Goal: Task Accomplishment & Management: Use online tool/utility

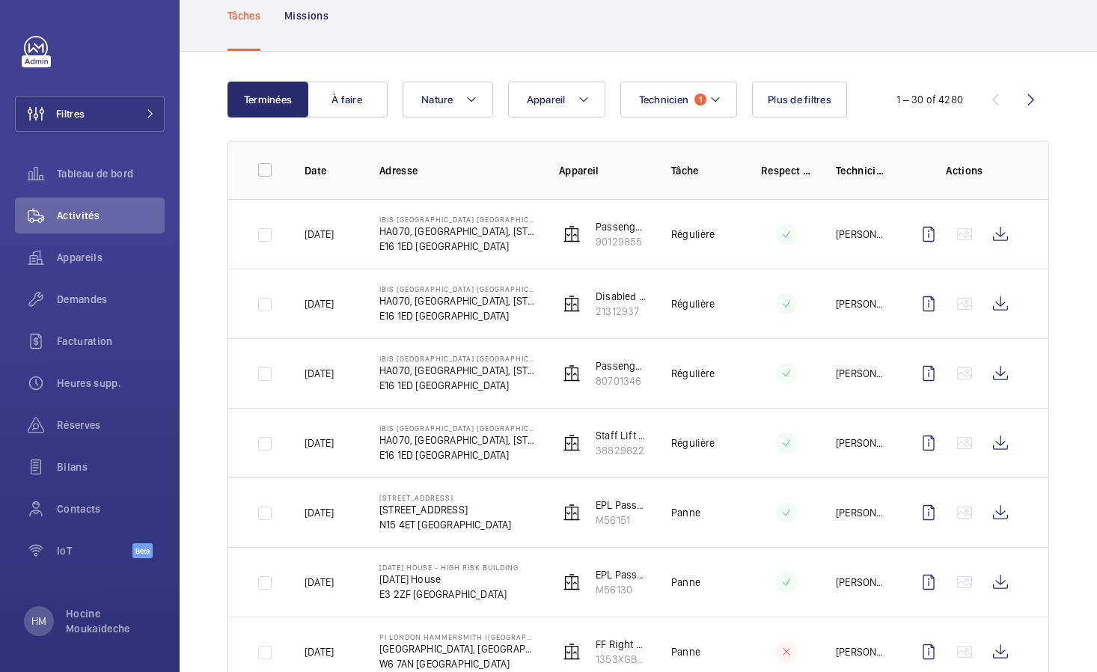
scroll to position [129, 0]
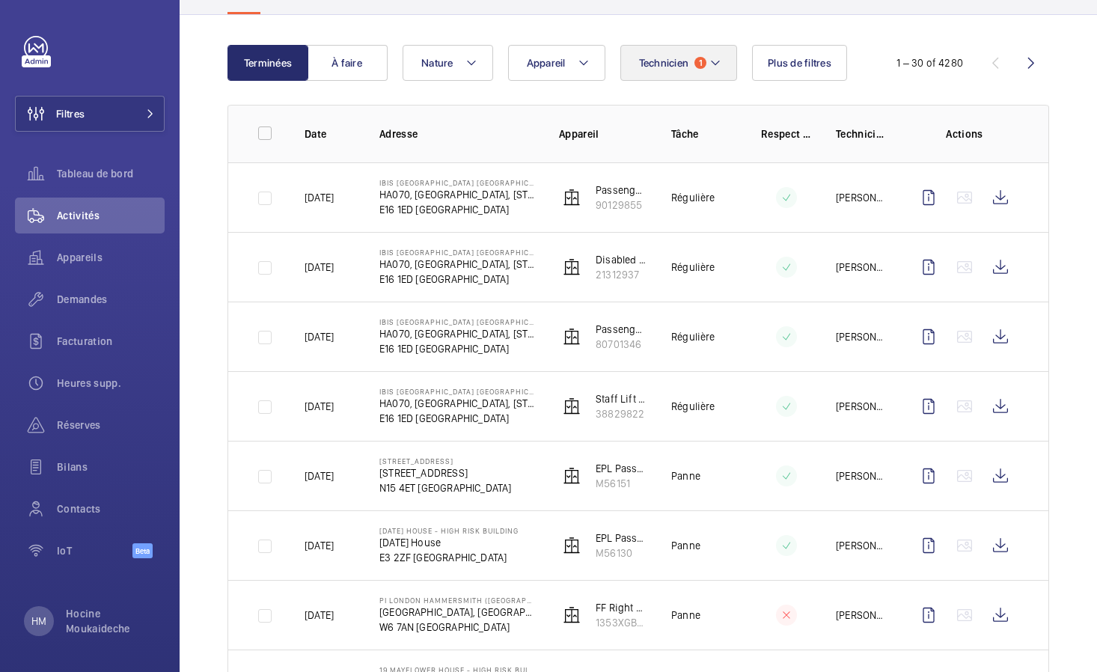
click at [706, 55] on button "Technicien 1" at bounding box center [678, 63] width 117 height 36
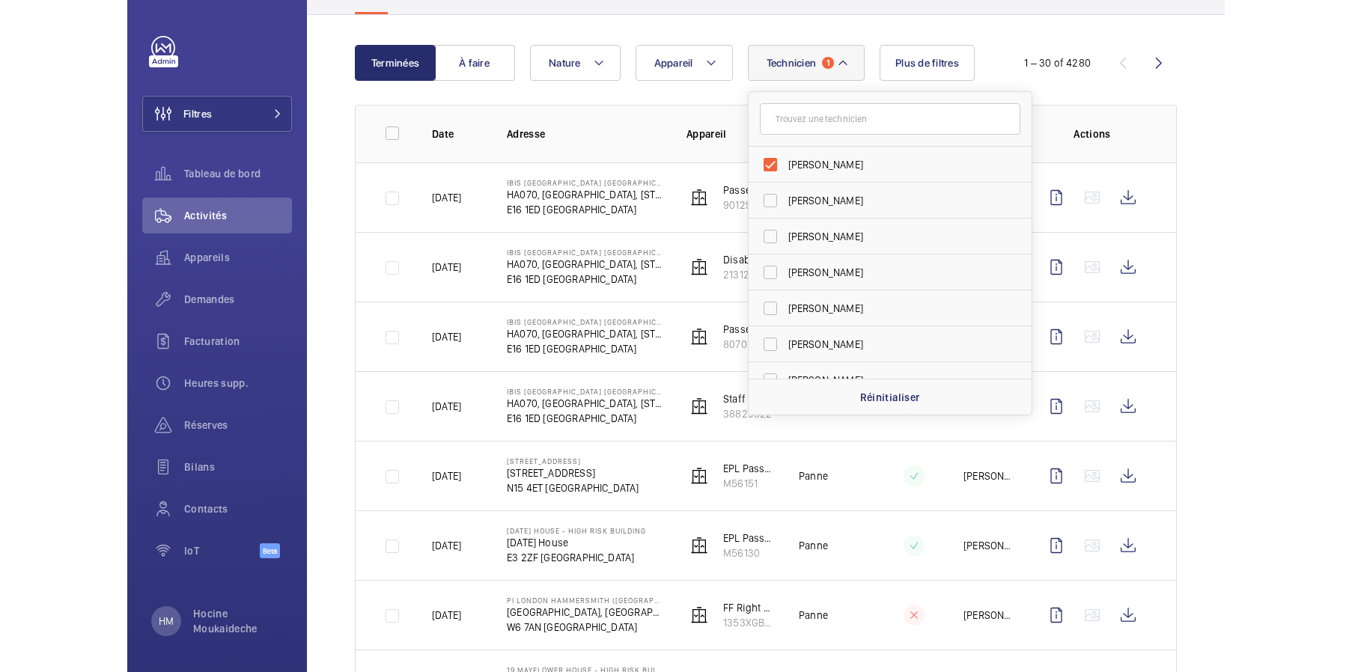
scroll to position [126, 0]
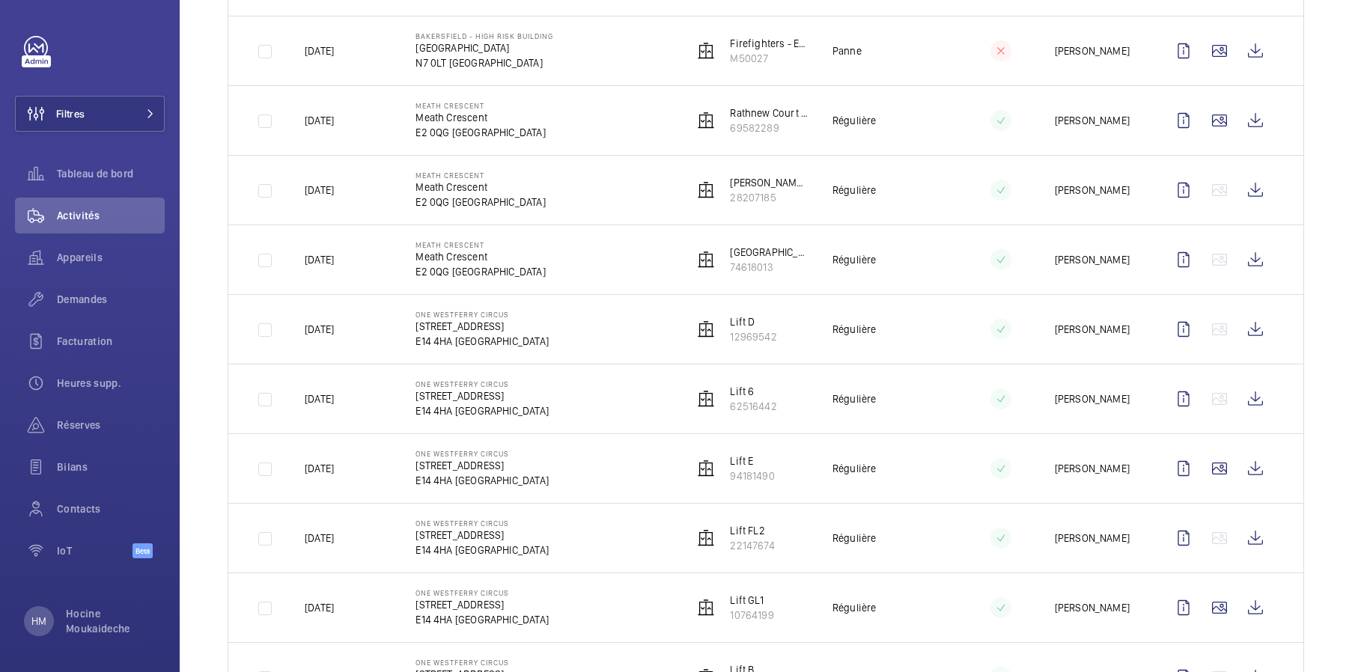
scroll to position [1058, 0]
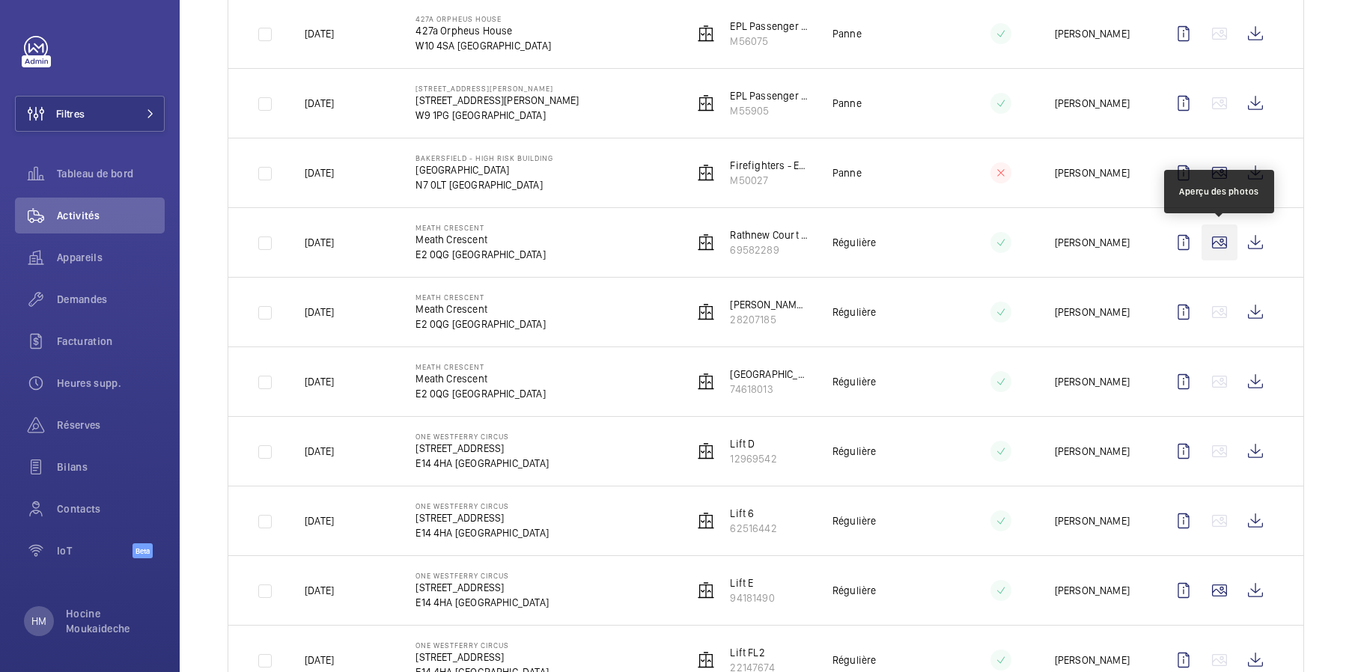
click at [1096, 240] on wm-front-icon-button at bounding box center [1219, 243] width 36 height 36
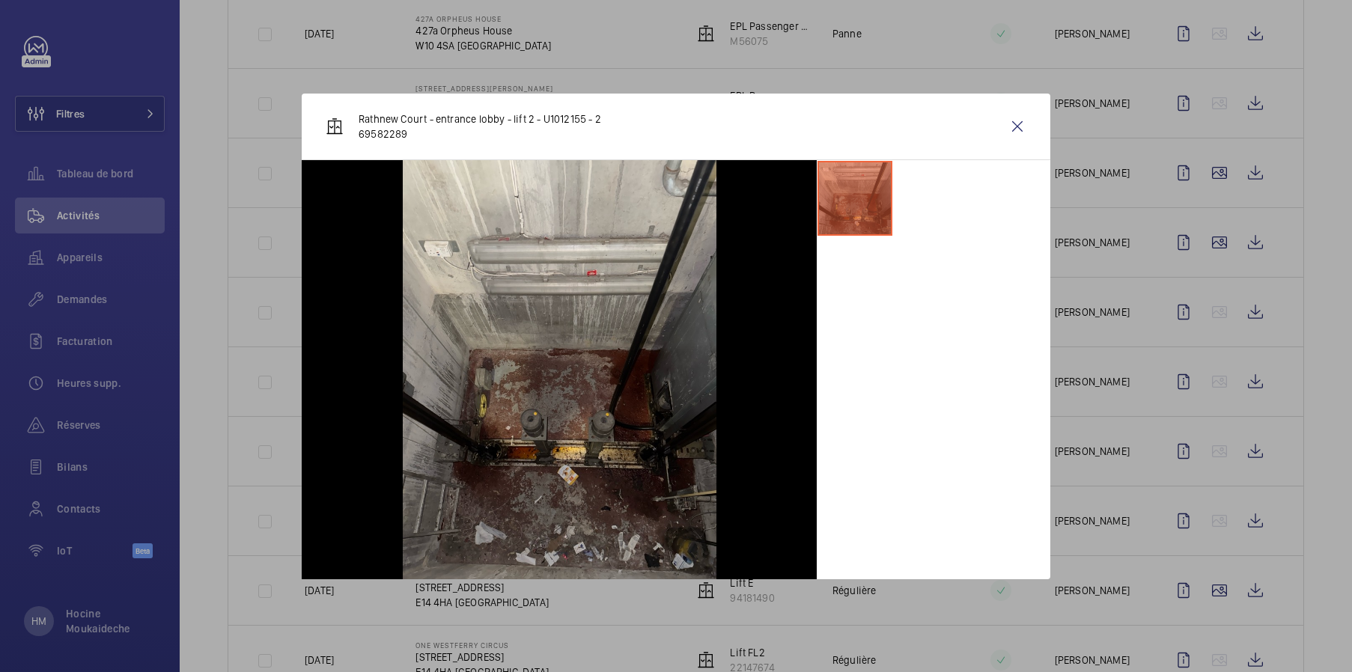
scroll to position [0, 0]
click at [1022, 132] on wm-front-icon-button at bounding box center [1017, 127] width 36 height 36
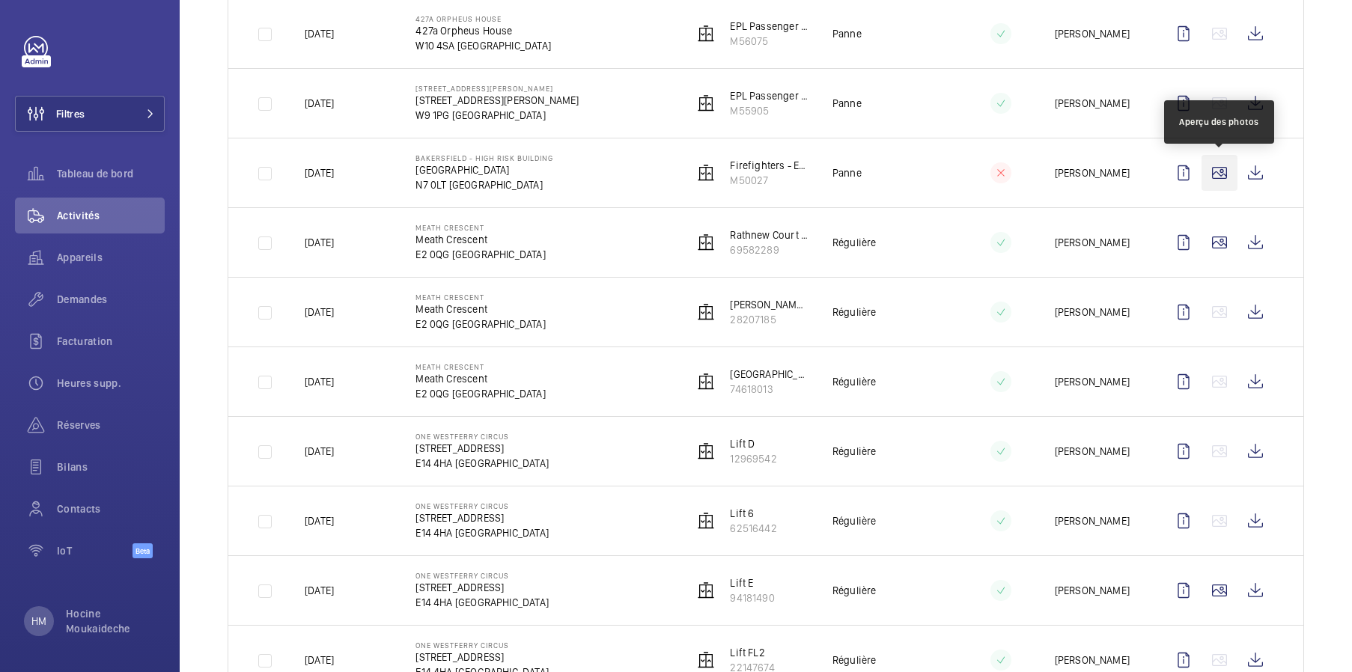
click at [1096, 177] on wm-front-icon-button at bounding box center [1219, 173] width 36 height 36
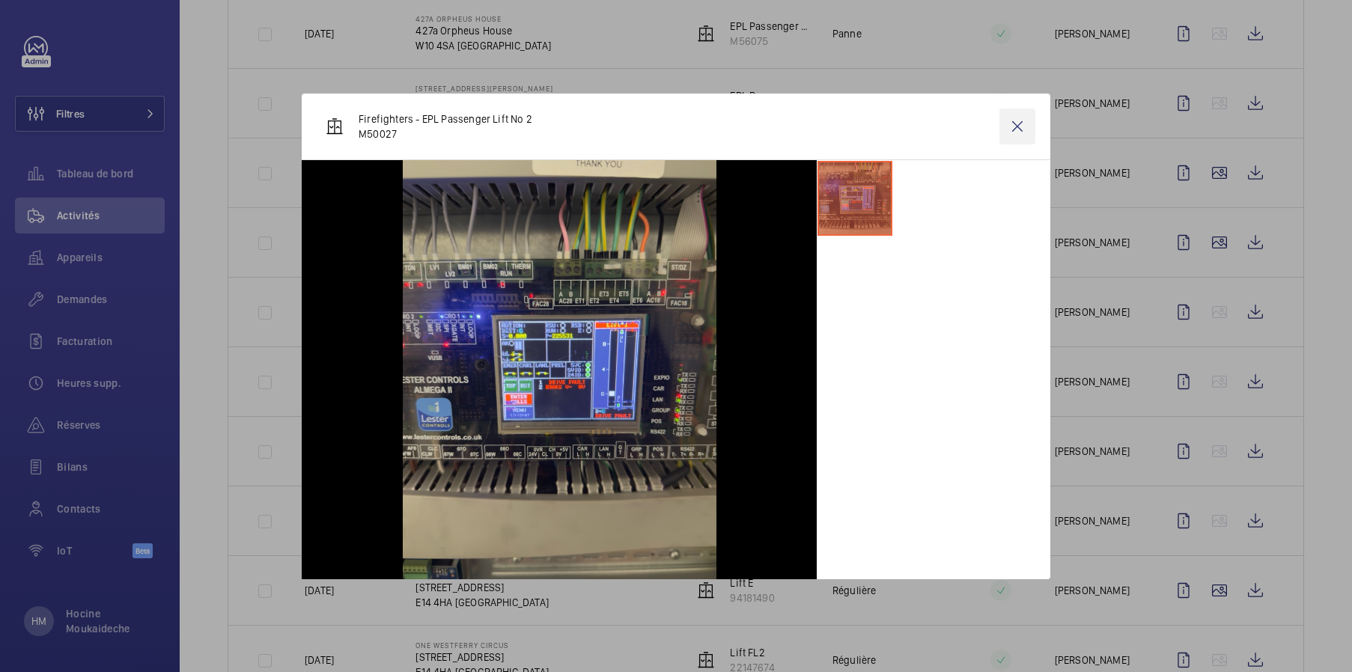
click at [1007, 125] on wm-front-icon-button at bounding box center [1017, 127] width 36 height 36
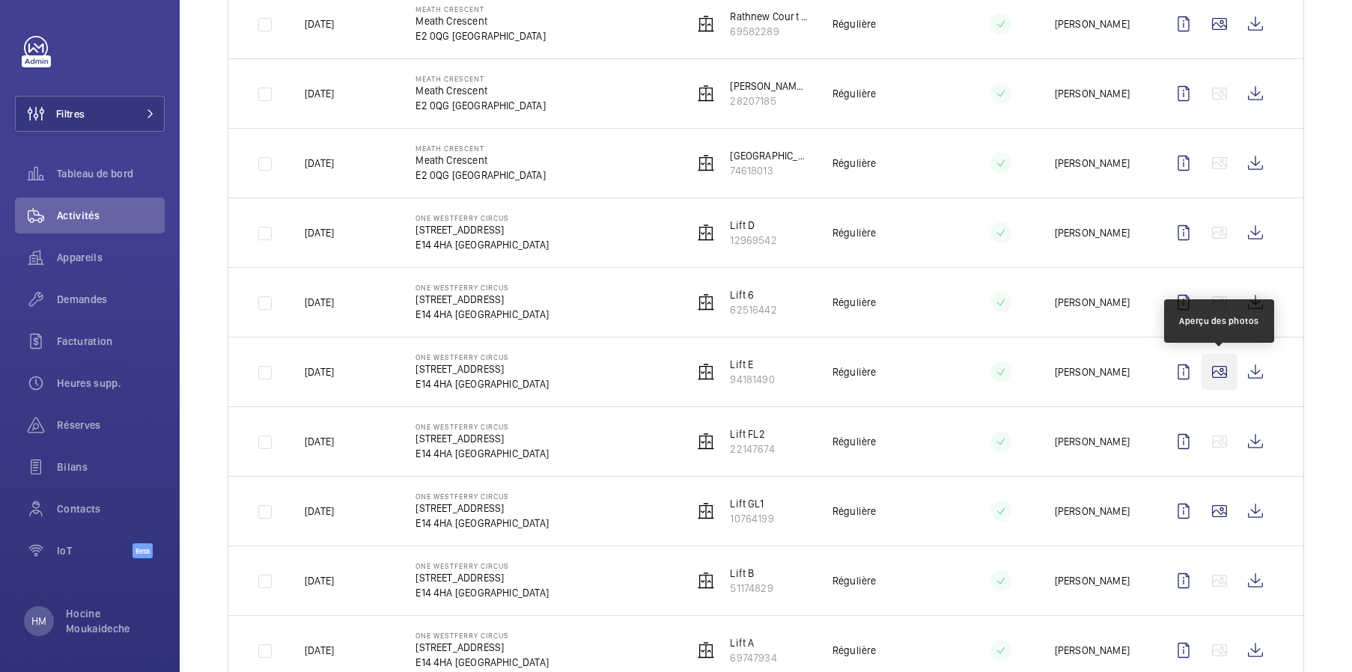
click at [1096, 375] on wm-front-icon-button at bounding box center [1219, 372] width 36 height 36
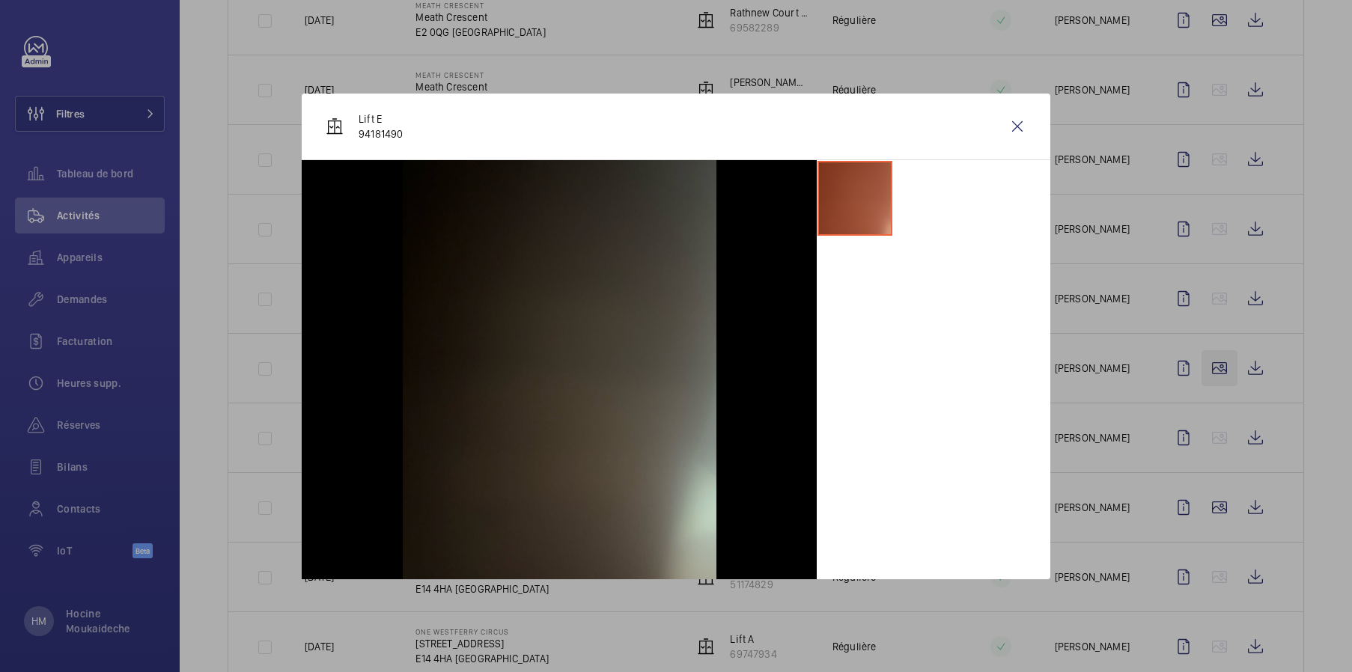
scroll to position [1283, 0]
click at [1027, 126] on wm-front-icon-button at bounding box center [1017, 127] width 36 height 36
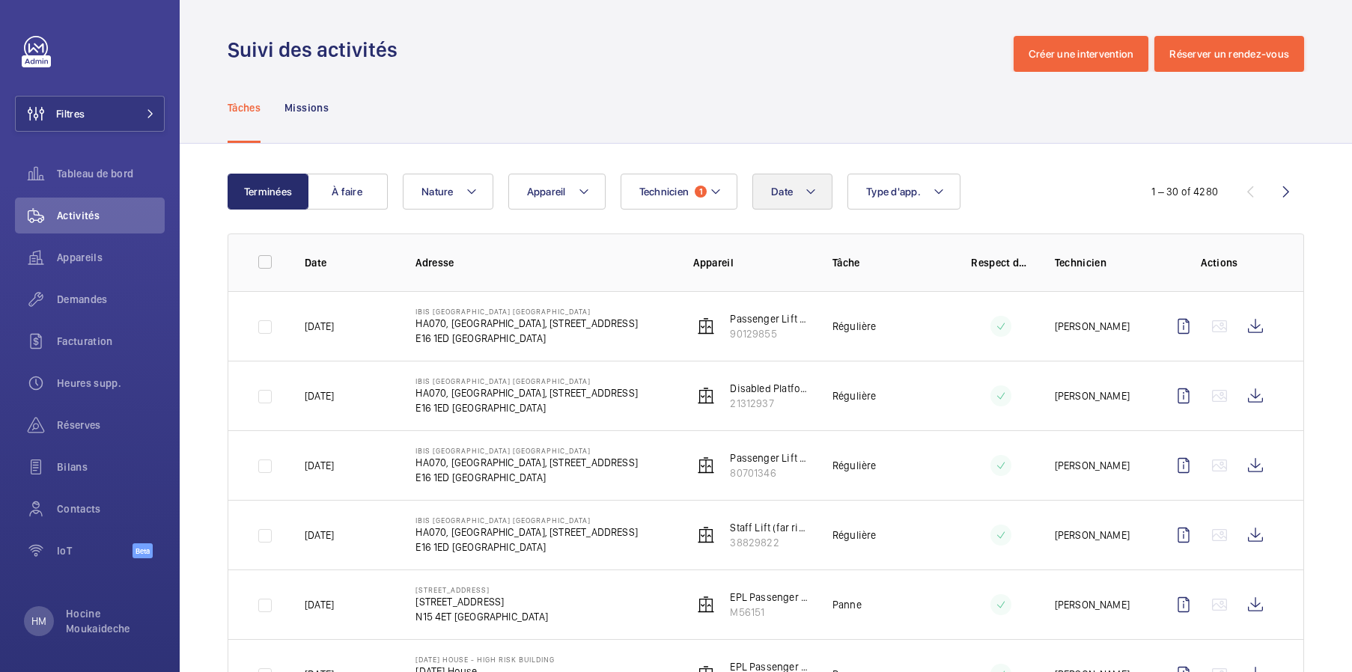
scroll to position [0, 0]
click at [709, 180] on button "Technicien 1" at bounding box center [678, 192] width 117 height 36
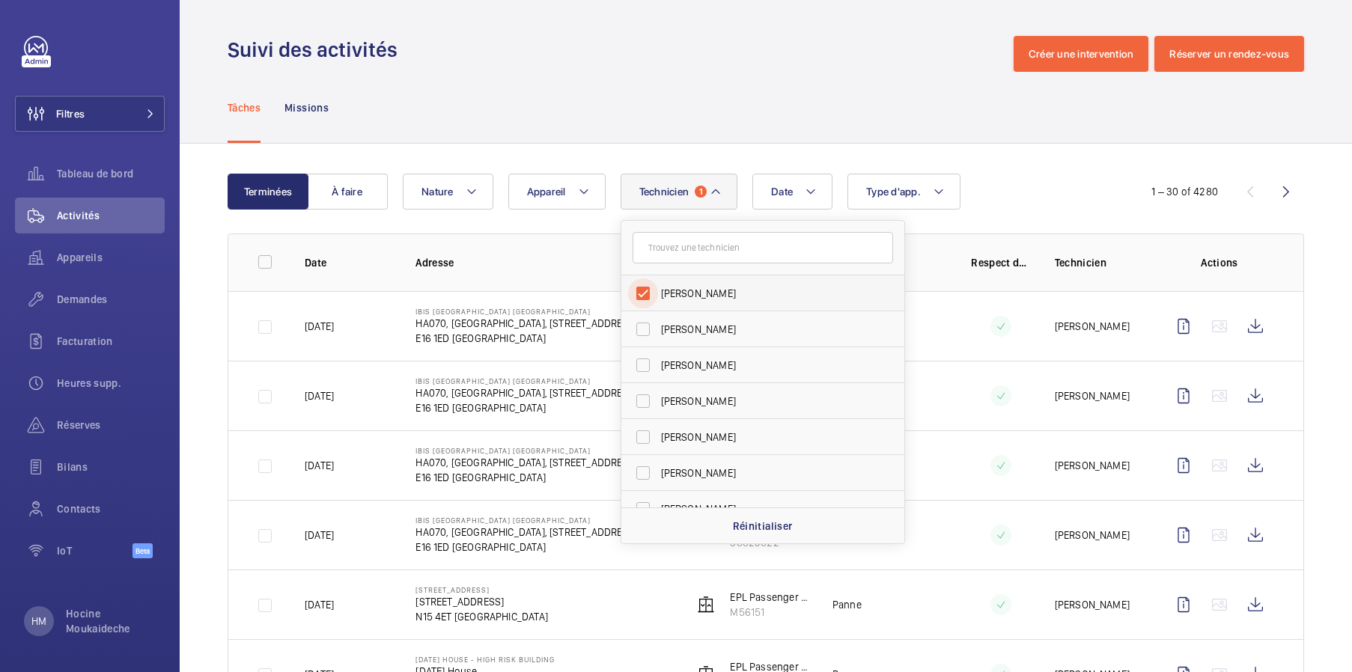
click at [646, 293] on input "[PERSON_NAME]" at bounding box center [643, 293] width 30 height 30
checkbox input "false"
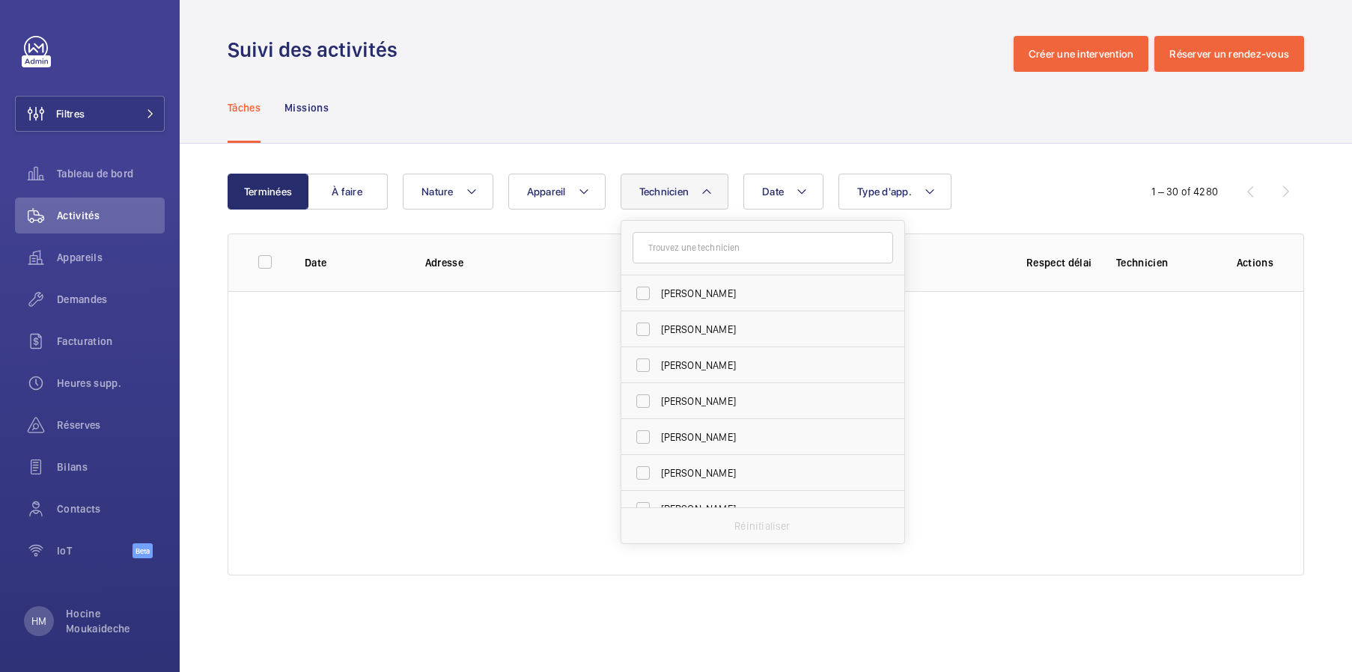
click at [816, 129] on div "Tâches Missions" at bounding box center [766, 107] width 1076 height 71
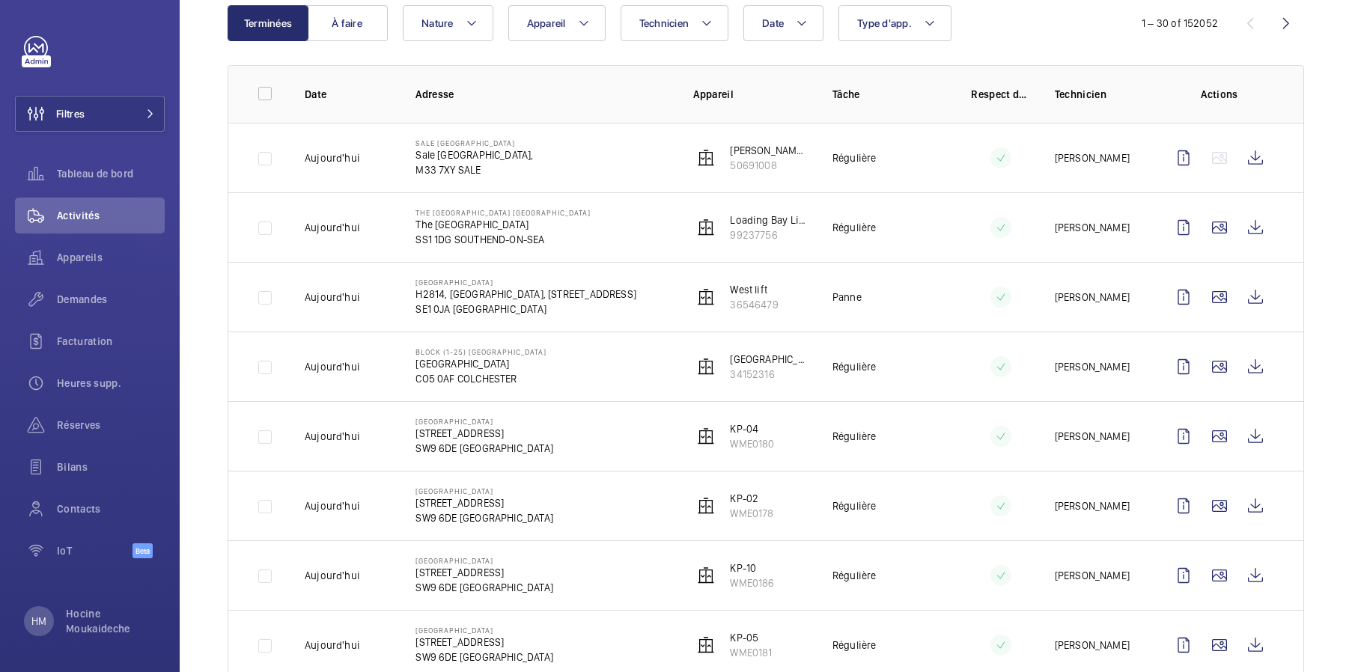
scroll to position [204, 0]
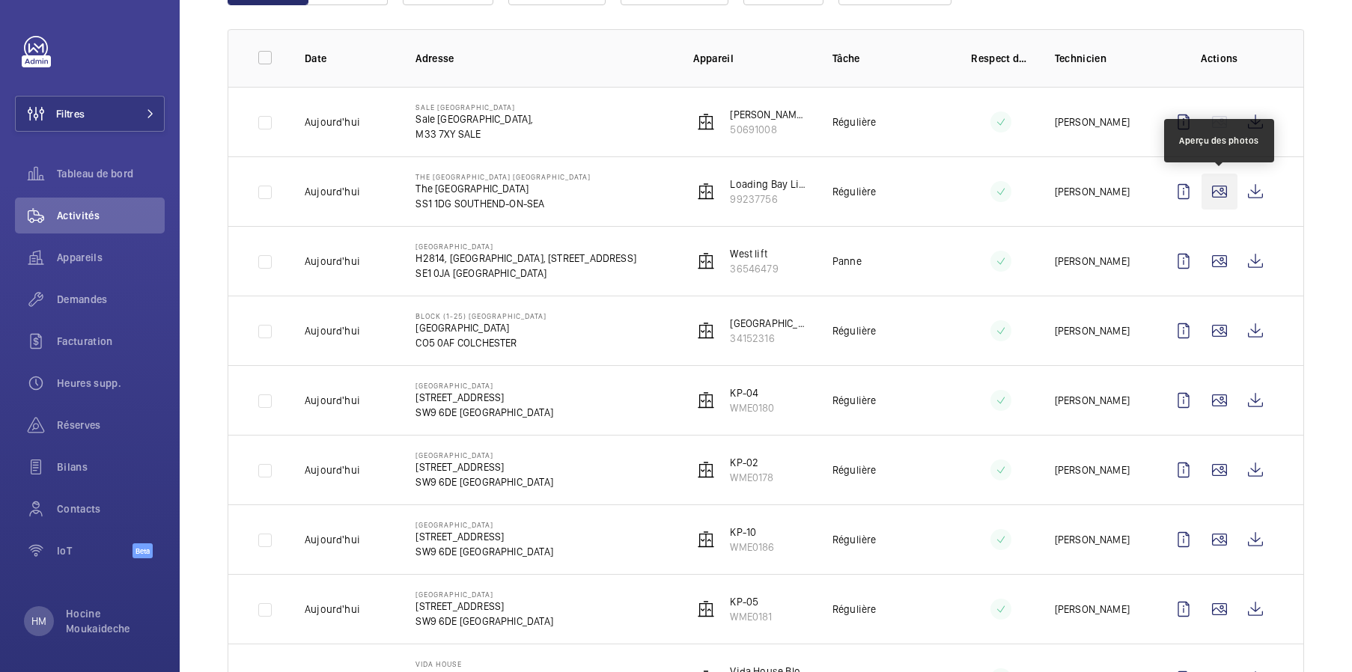
click at [1096, 188] on wm-front-icon-button at bounding box center [1219, 192] width 36 height 36
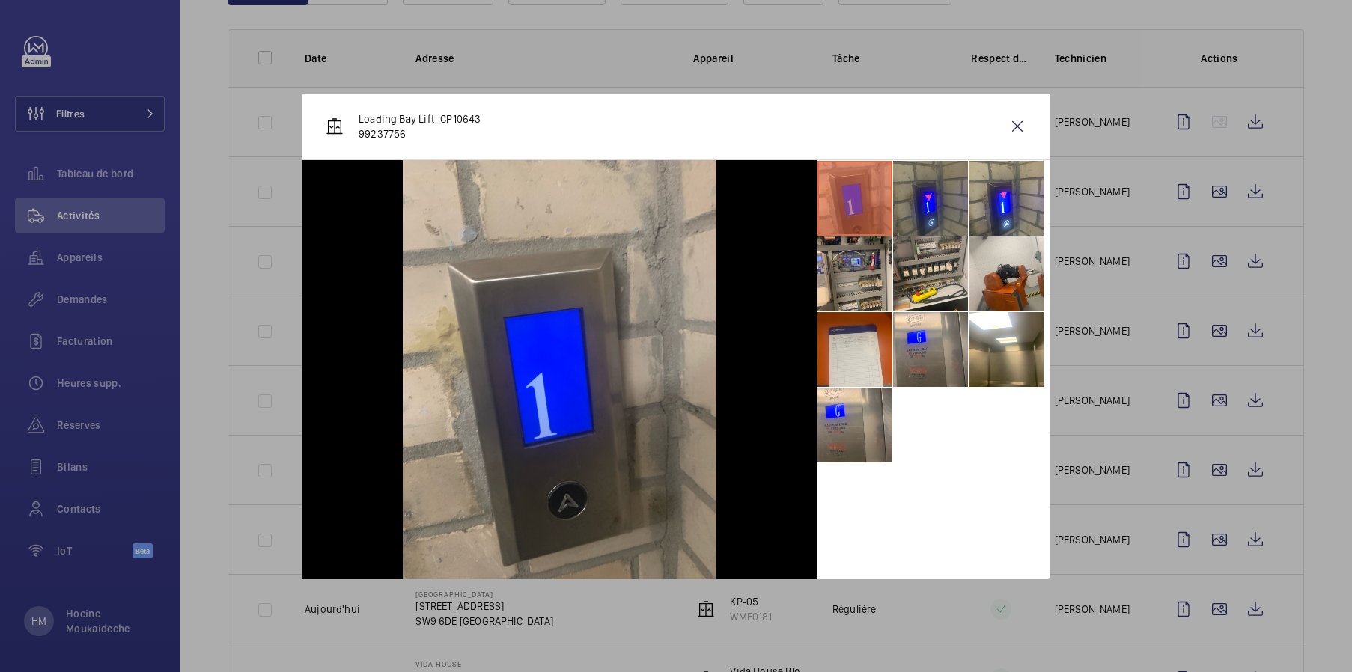
click at [1022, 120] on wm-front-icon-button at bounding box center [1017, 127] width 36 height 36
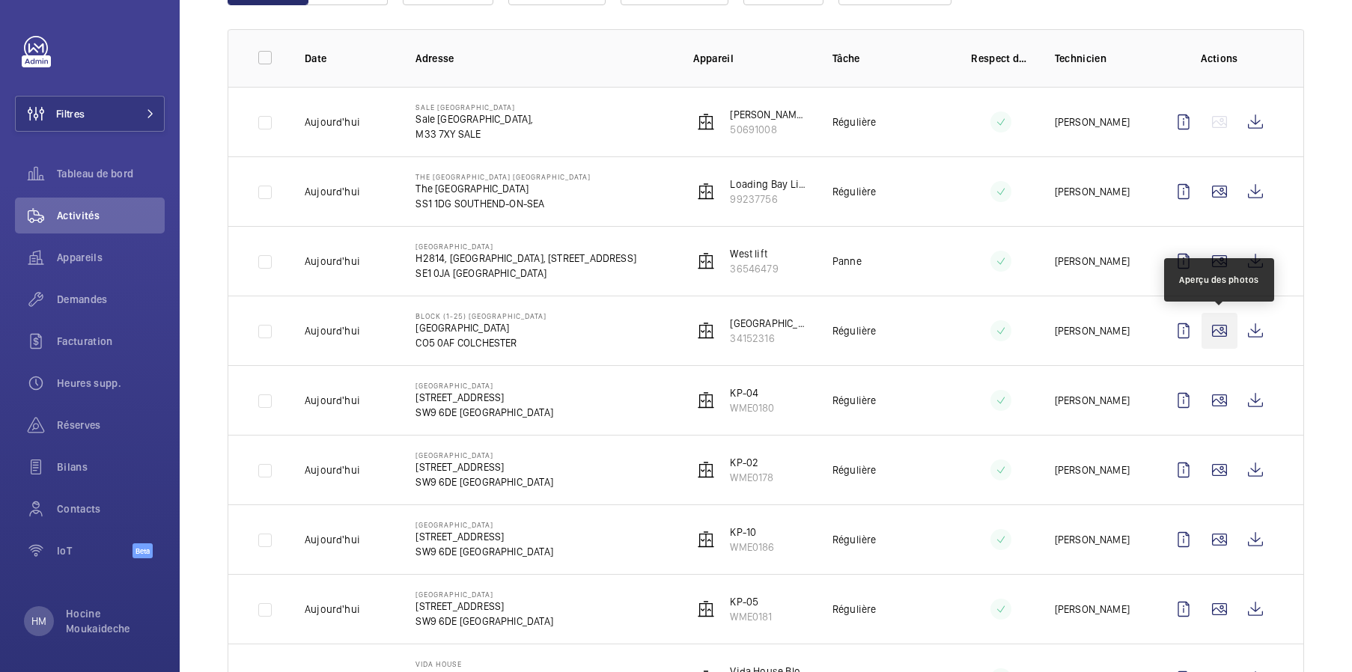
click at [1096, 332] on wm-front-icon-button at bounding box center [1219, 331] width 36 height 36
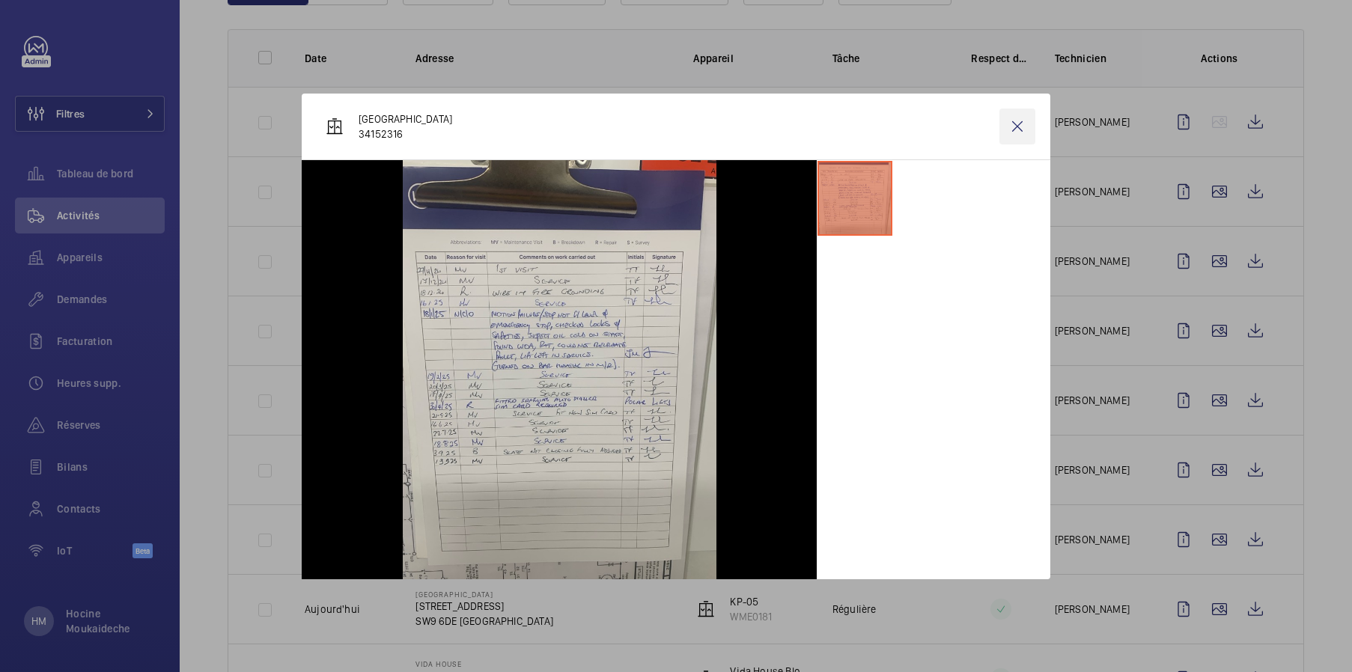
click at [1021, 126] on wm-front-icon-button at bounding box center [1017, 127] width 36 height 36
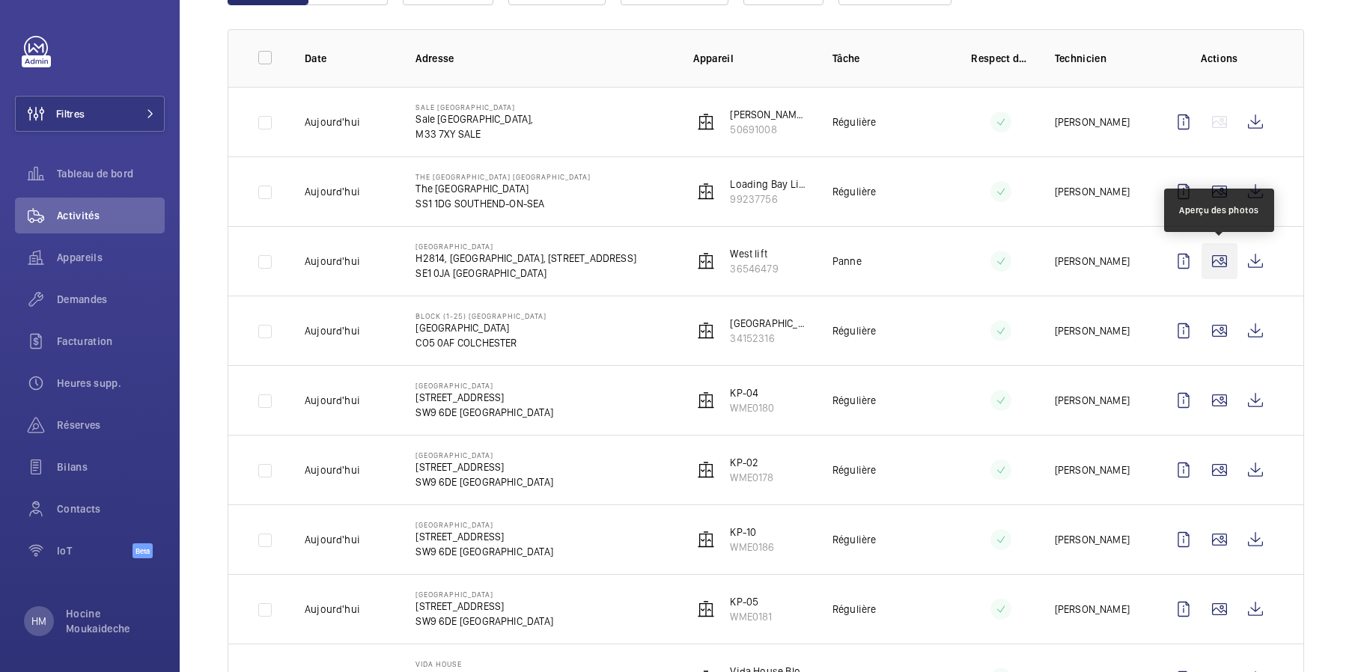
click at [1096, 266] on wm-front-icon-button at bounding box center [1219, 261] width 36 height 36
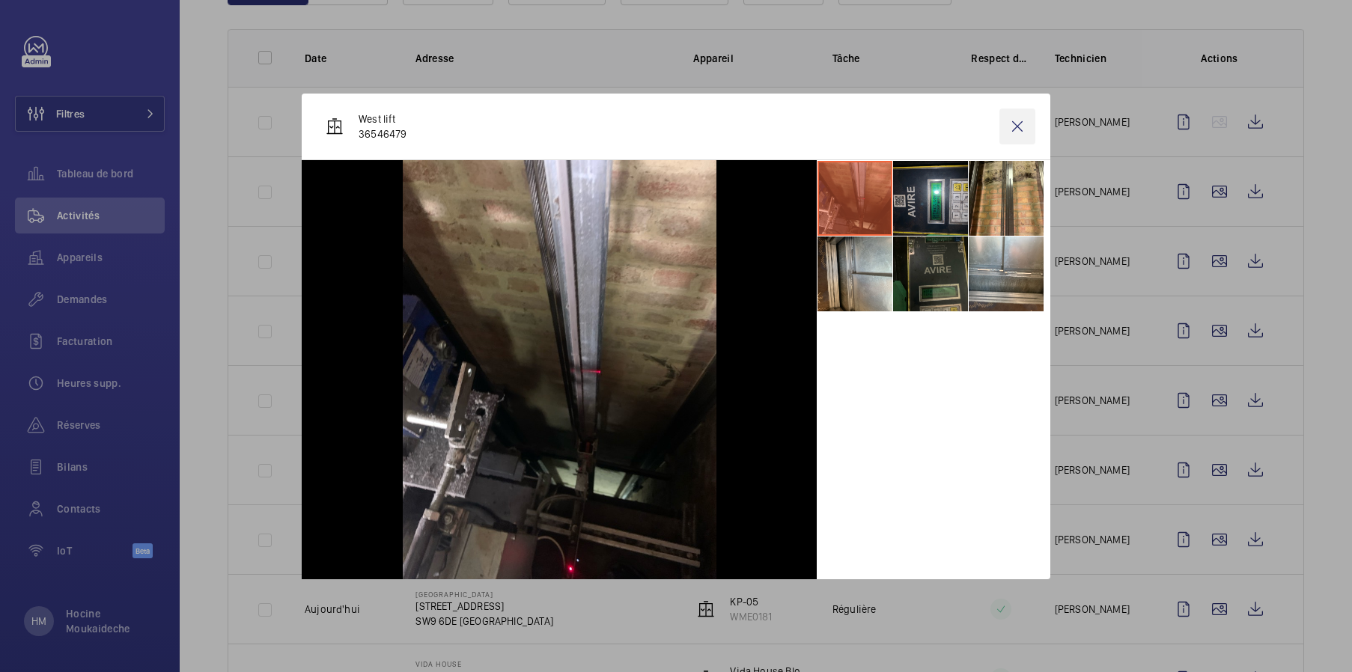
click at [1019, 126] on wm-front-icon-button at bounding box center [1017, 127] width 36 height 36
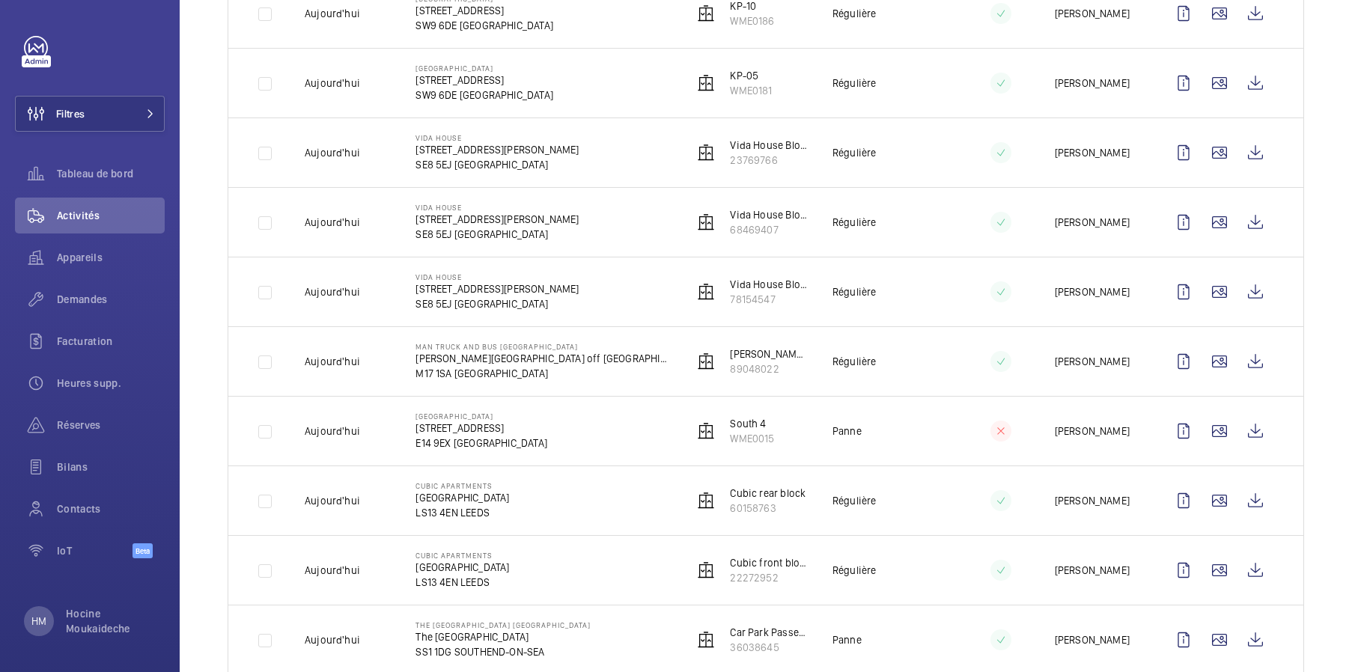
scroll to position [732, 0]
click at [1096, 353] on wm-front-icon-button at bounding box center [1219, 360] width 36 height 36
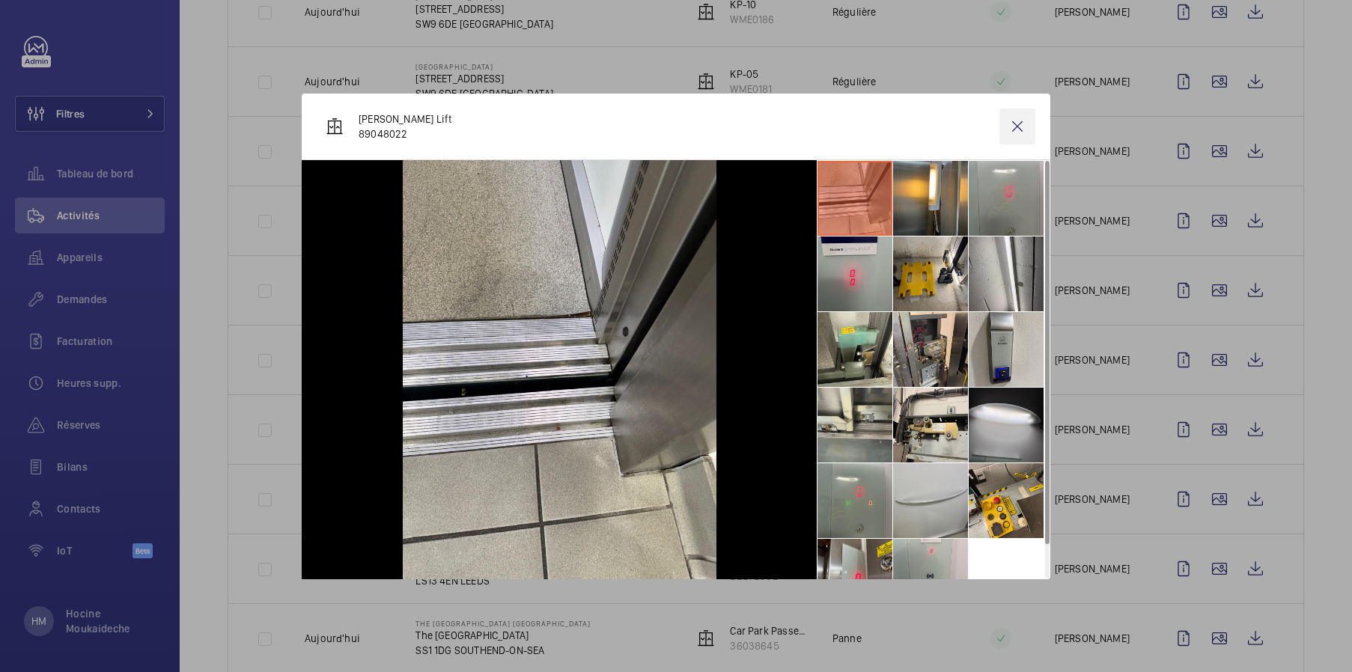
click at [1018, 126] on wm-front-icon-button at bounding box center [1017, 127] width 36 height 36
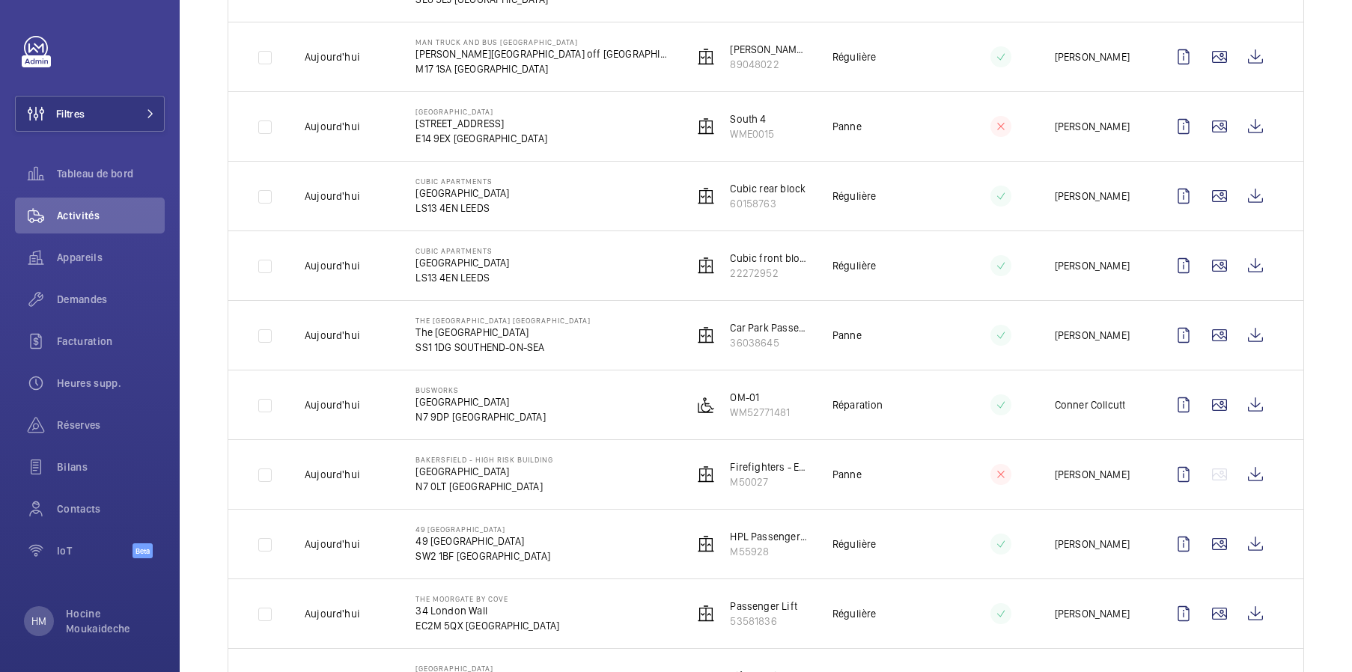
scroll to position [1123, 0]
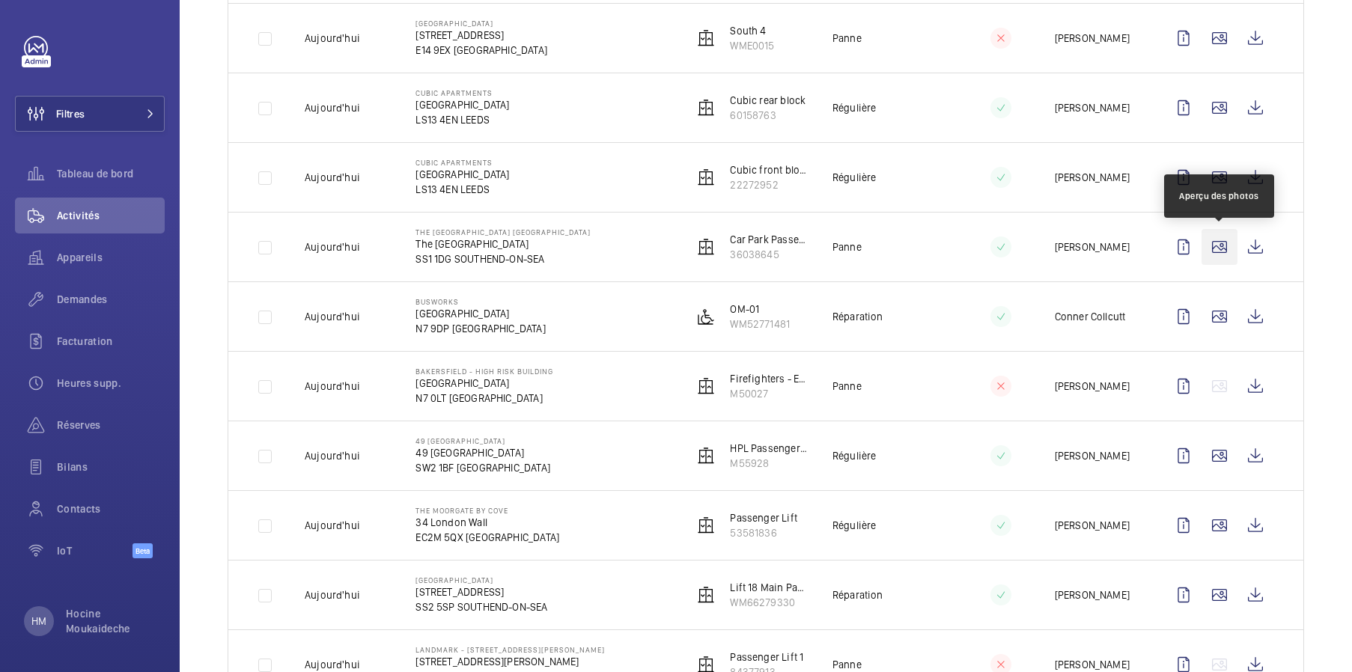
click at [1096, 251] on wm-front-icon-button at bounding box center [1219, 247] width 36 height 36
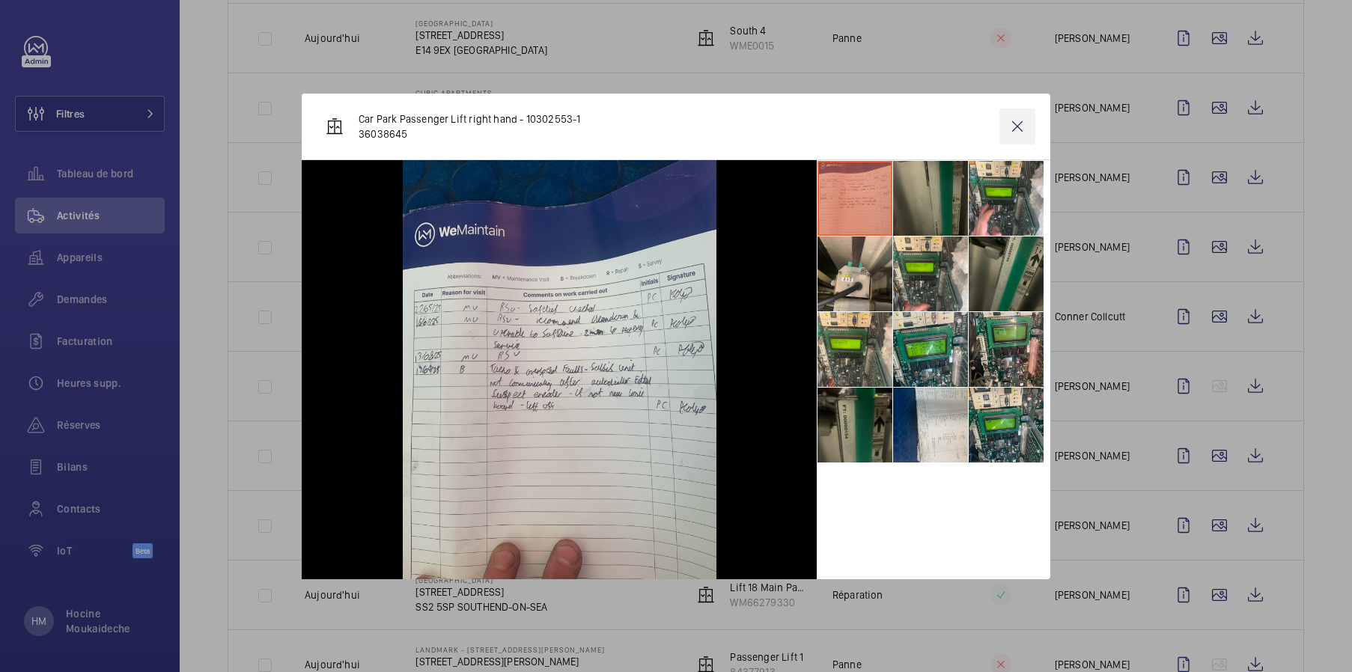
click at [1016, 128] on wm-front-icon-button at bounding box center [1017, 127] width 36 height 36
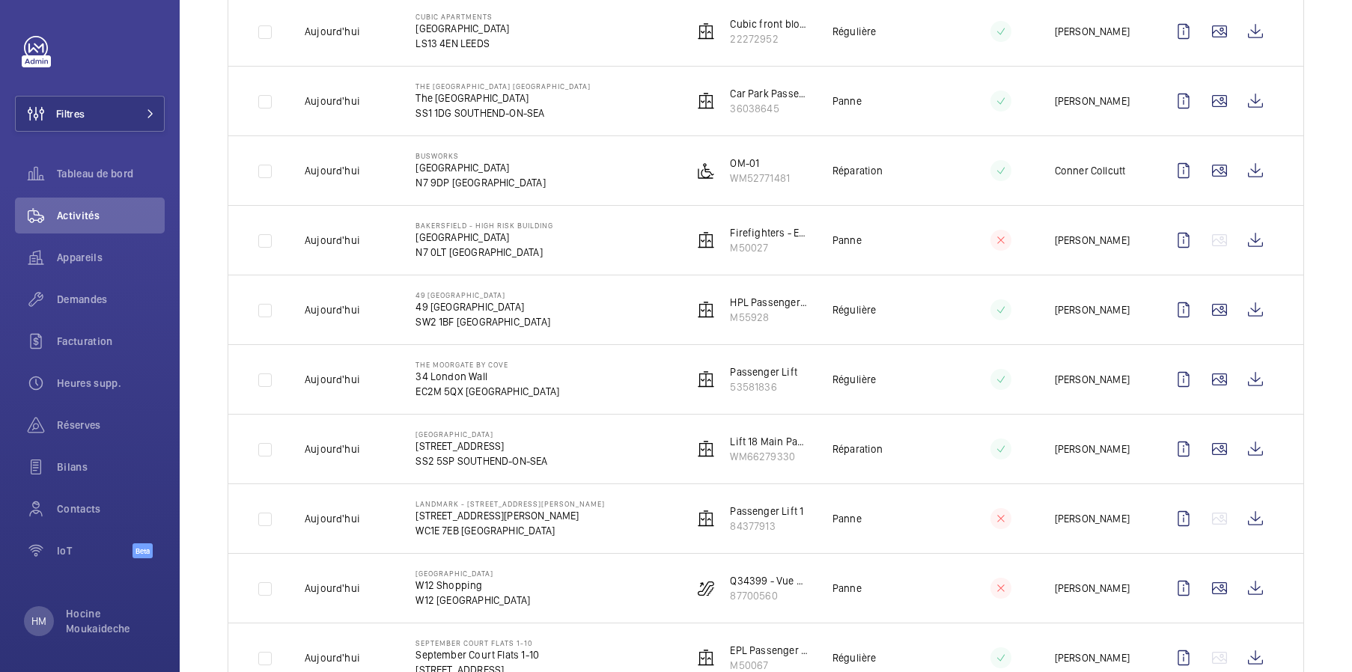
scroll to position [1587, 0]
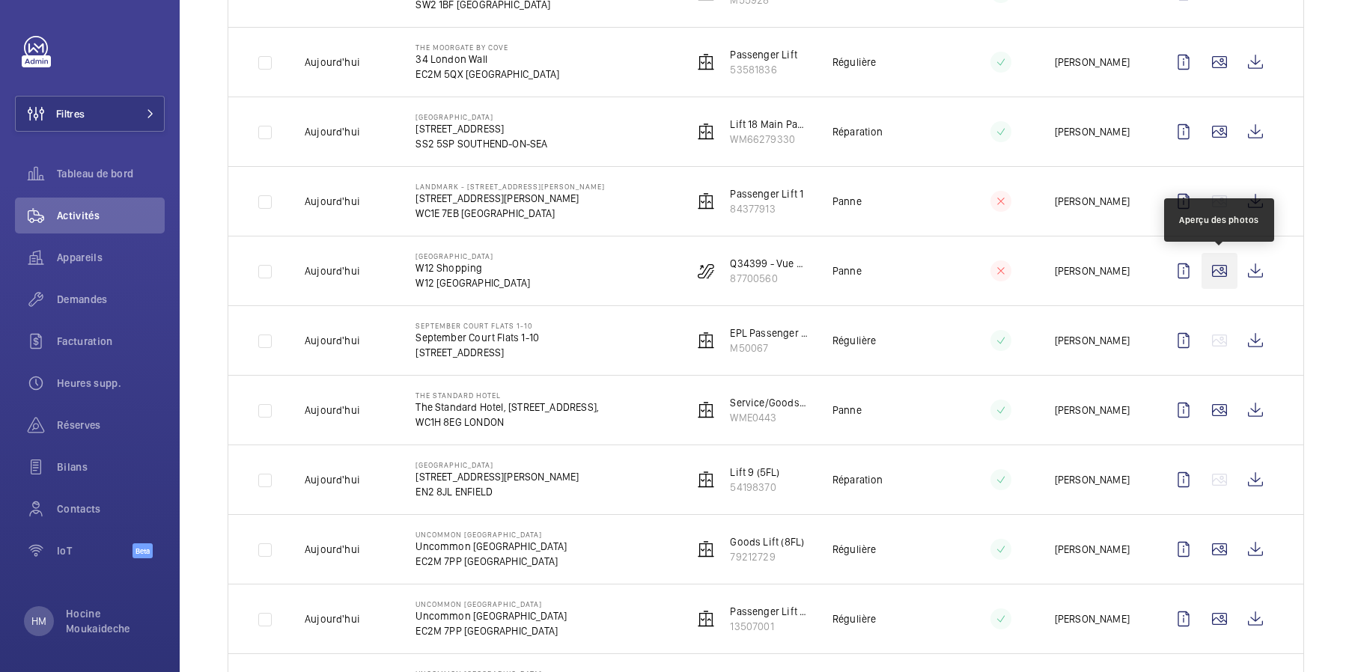
click at [1096, 270] on wm-front-icon-button at bounding box center [1219, 271] width 36 height 36
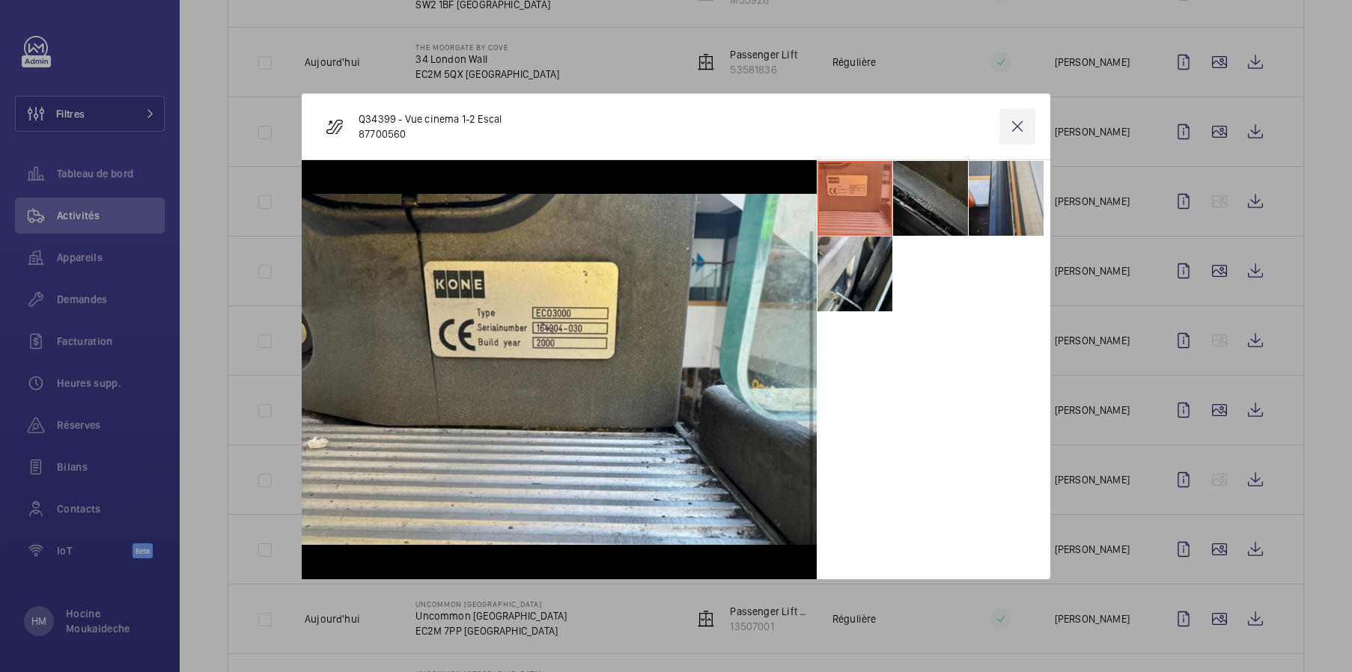
click at [1014, 130] on wm-front-icon-button at bounding box center [1017, 127] width 36 height 36
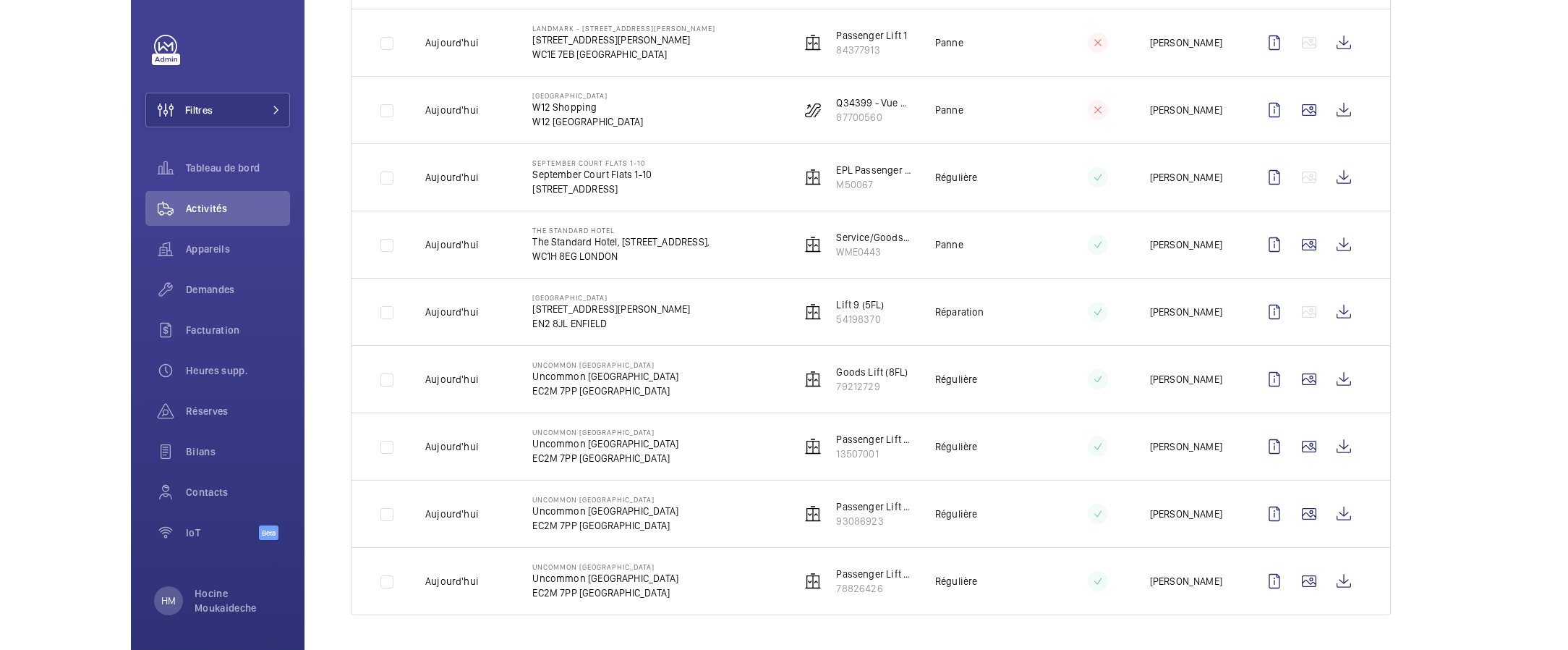
scroll to position [1687, 0]
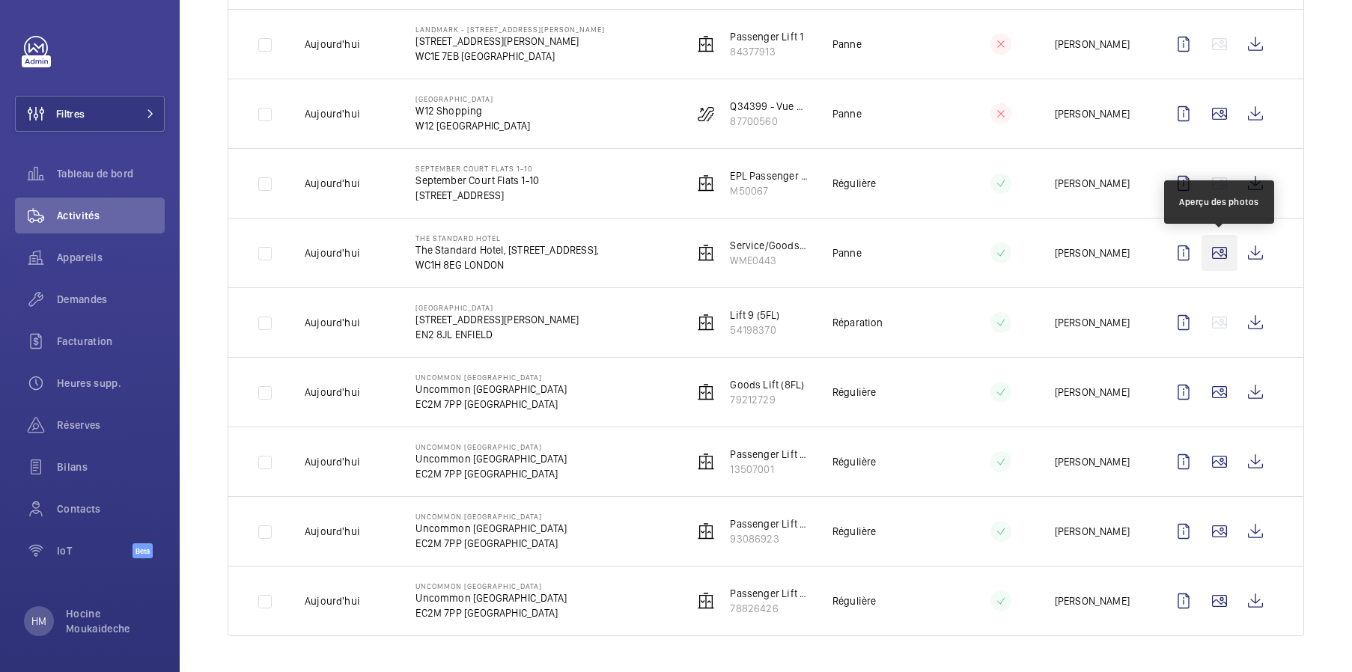
click at [1096, 254] on wm-front-icon-button at bounding box center [1219, 253] width 36 height 36
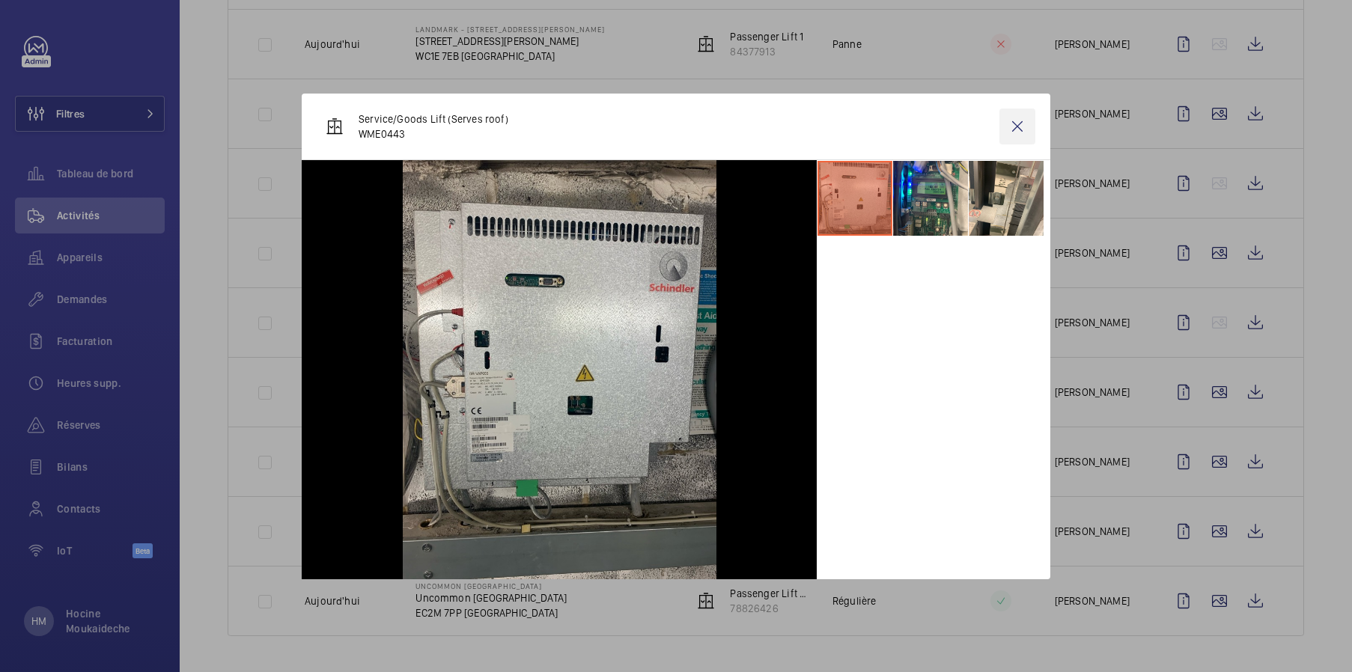
click at [1025, 130] on wm-front-icon-button at bounding box center [1017, 127] width 36 height 36
